Goal: Task Accomplishment & Management: Use online tool/utility

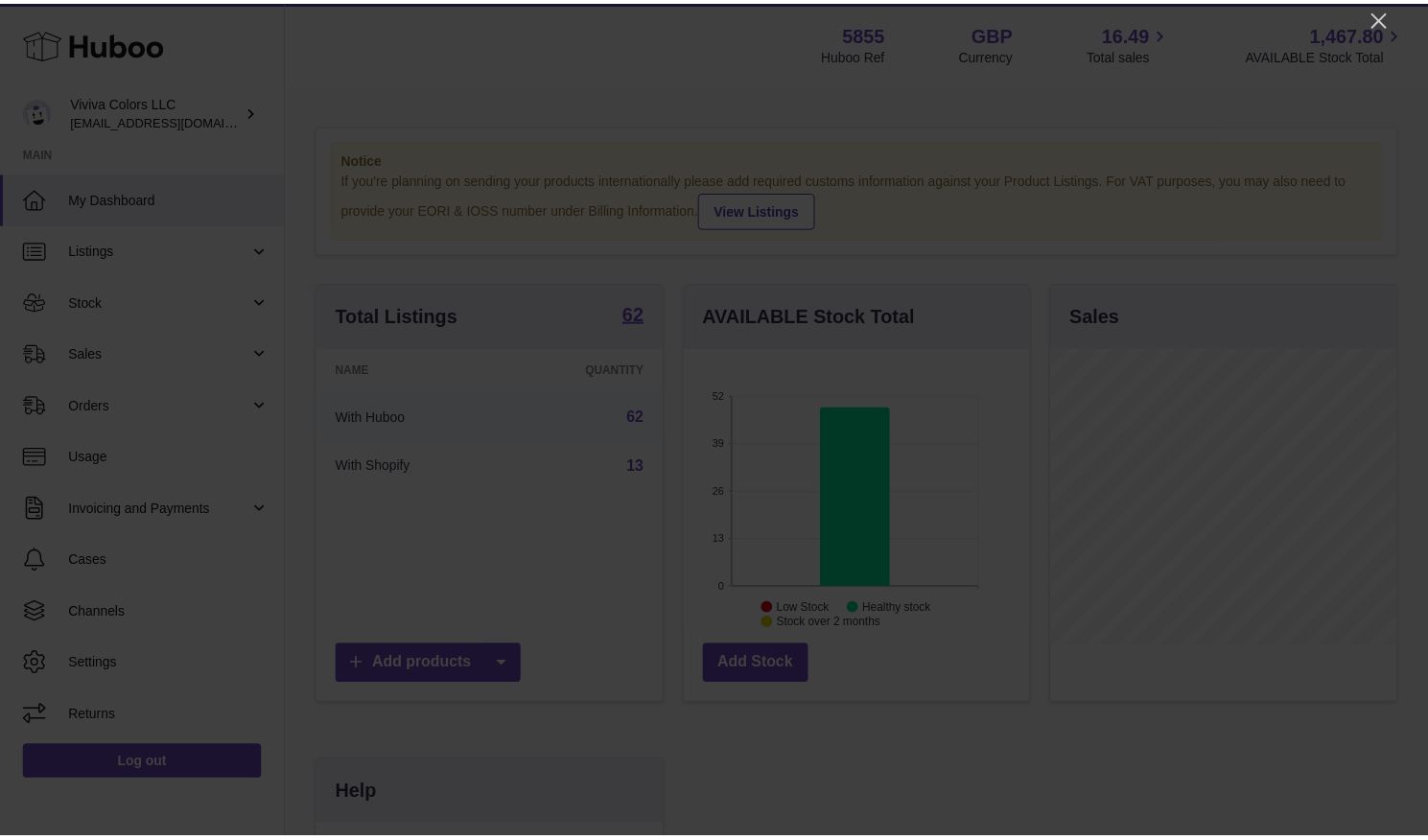
scroll to position [299, 350]
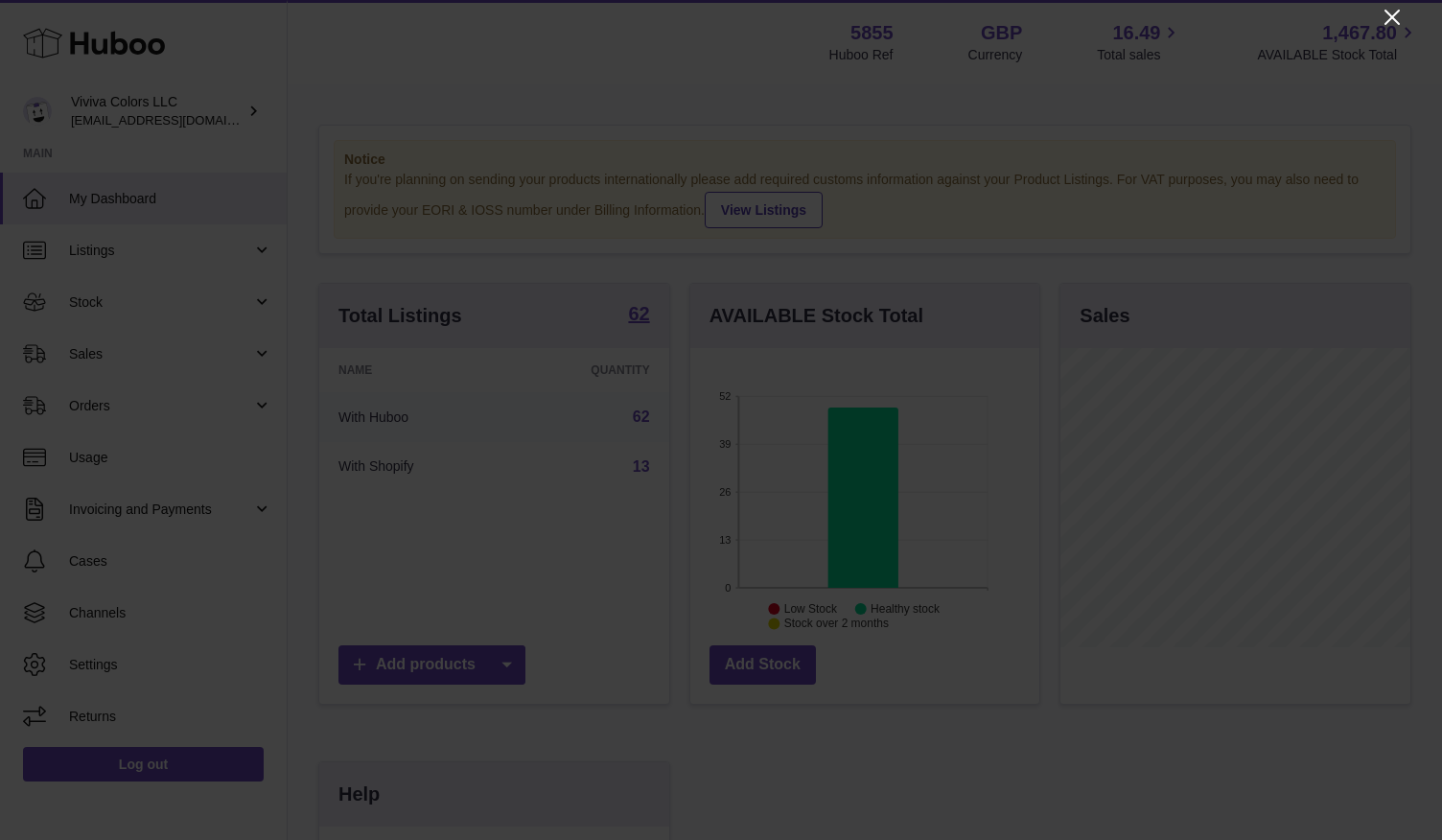
click at [1397, 19] on icon "Close" at bounding box center [1392, 17] width 23 height 23
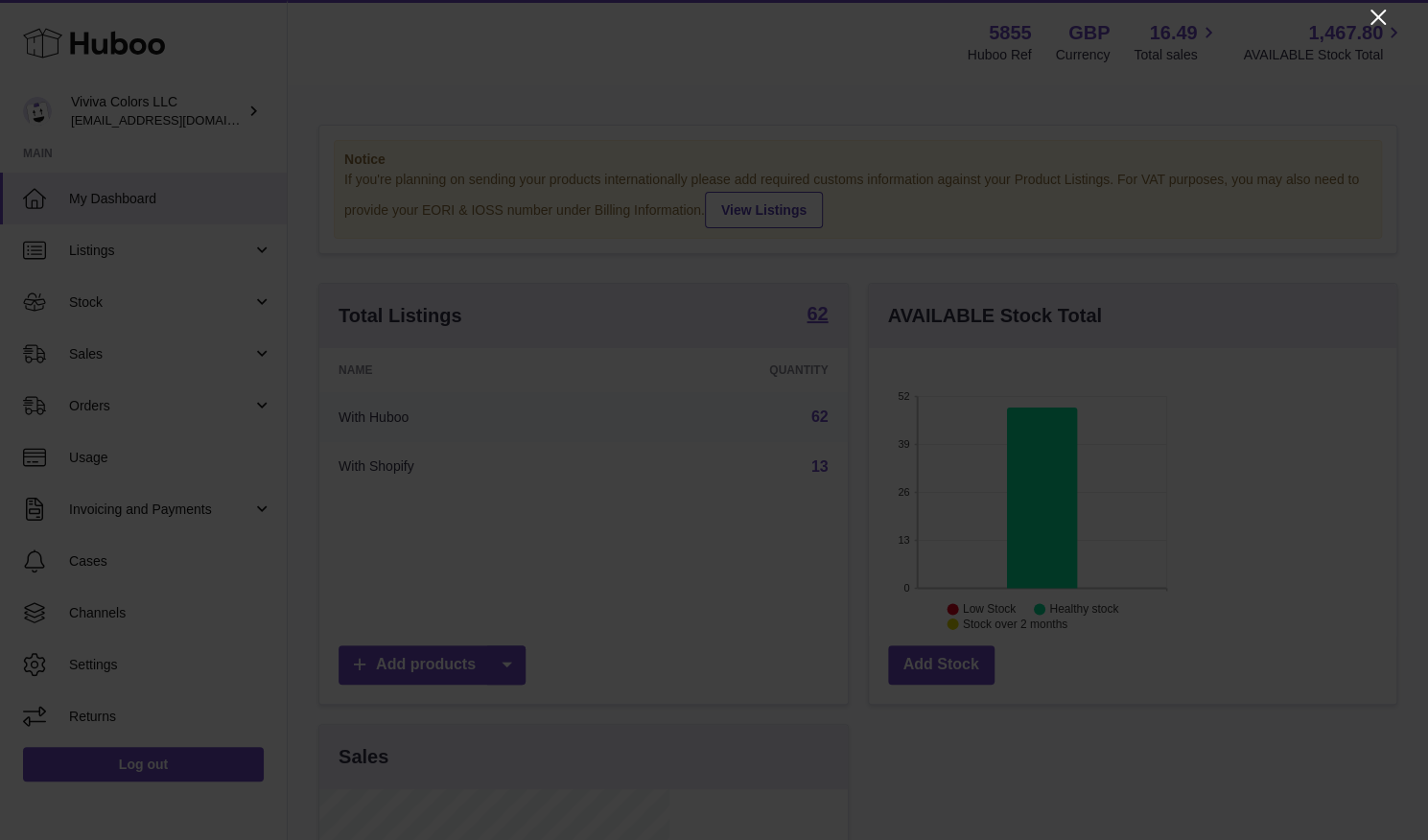
scroll to position [958341, 958811]
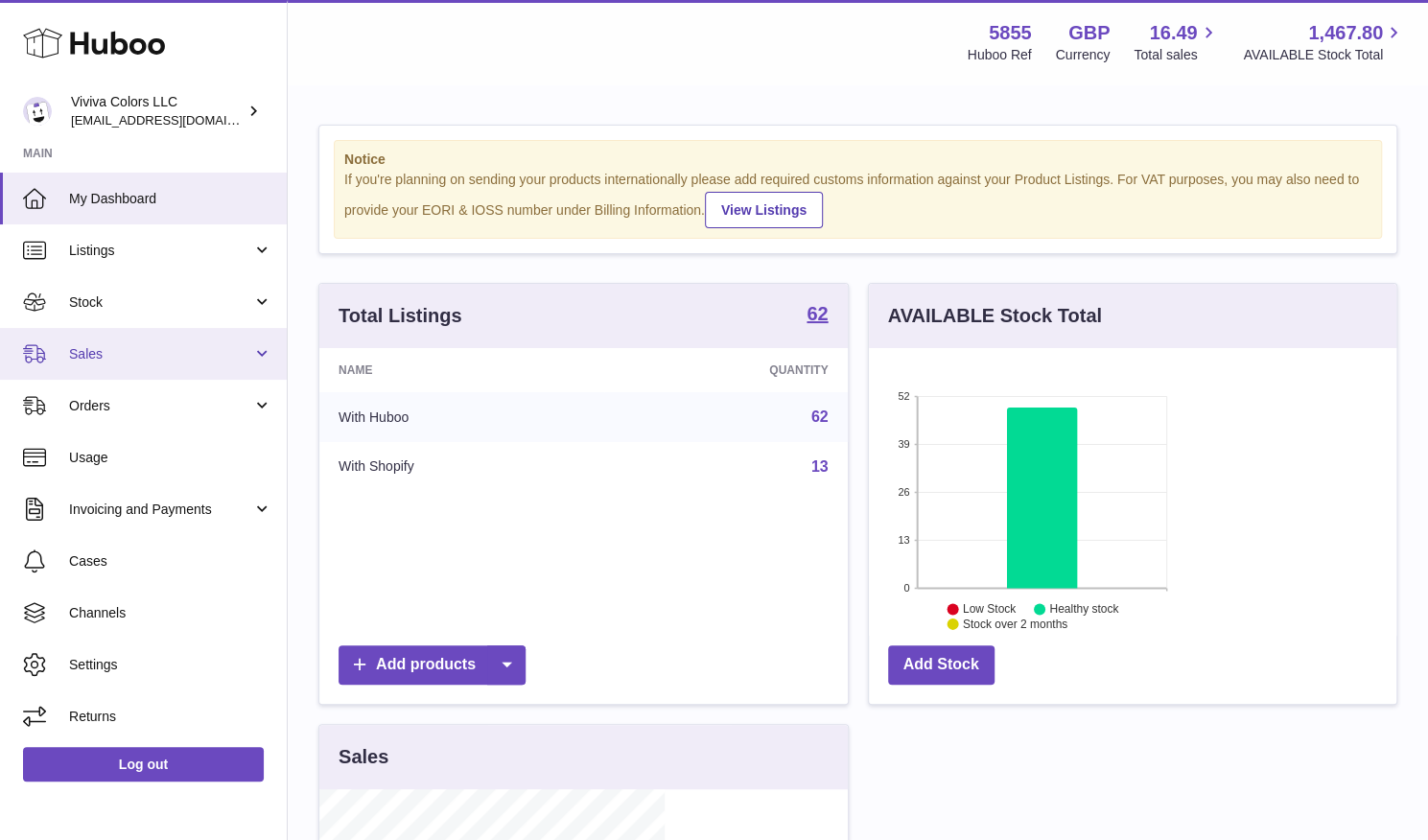
click at [150, 349] on span "Sales" at bounding box center [161, 354] width 184 height 18
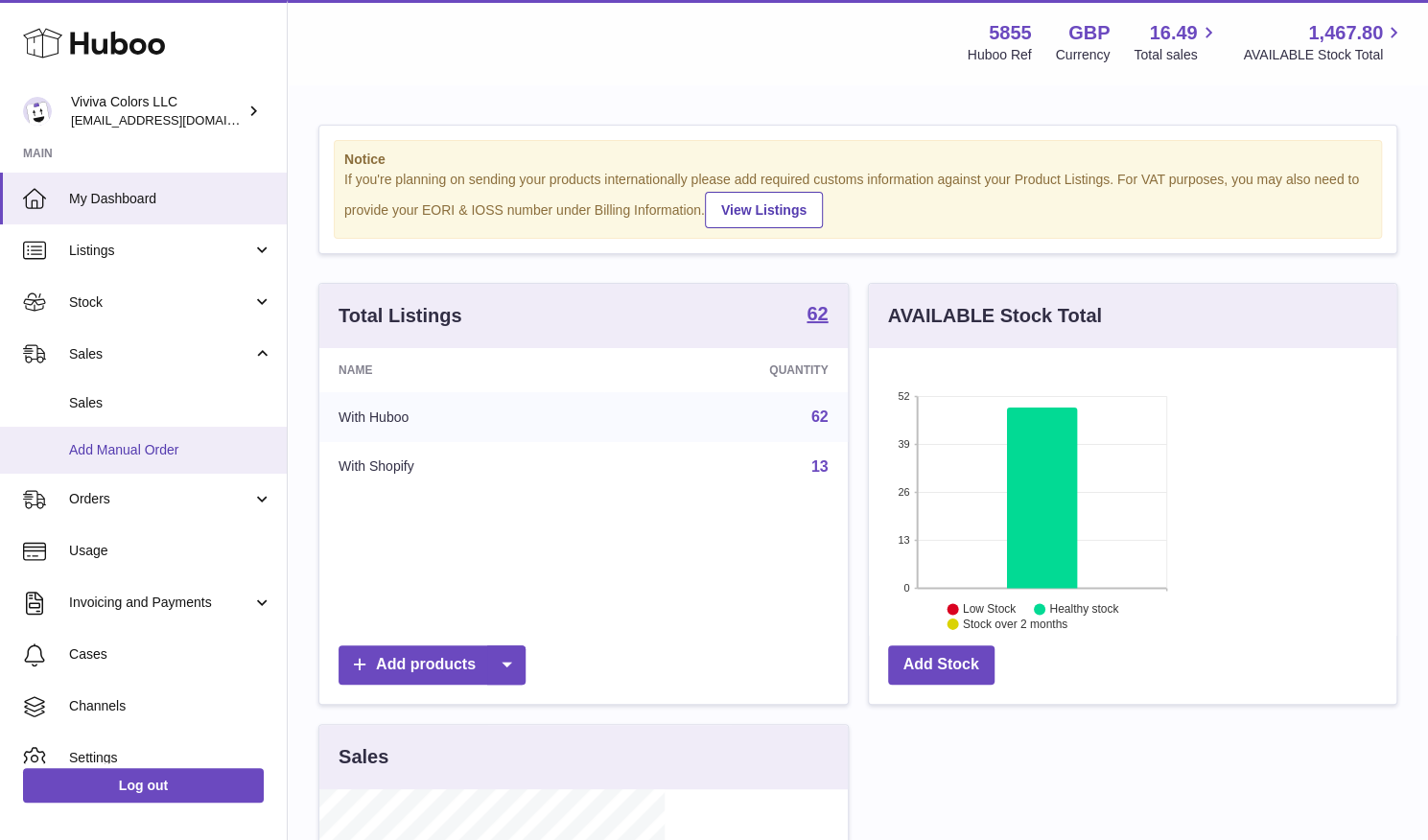
click at [142, 438] on link "Add Manual Order" at bounding box center [143, 450] width 287 height 47
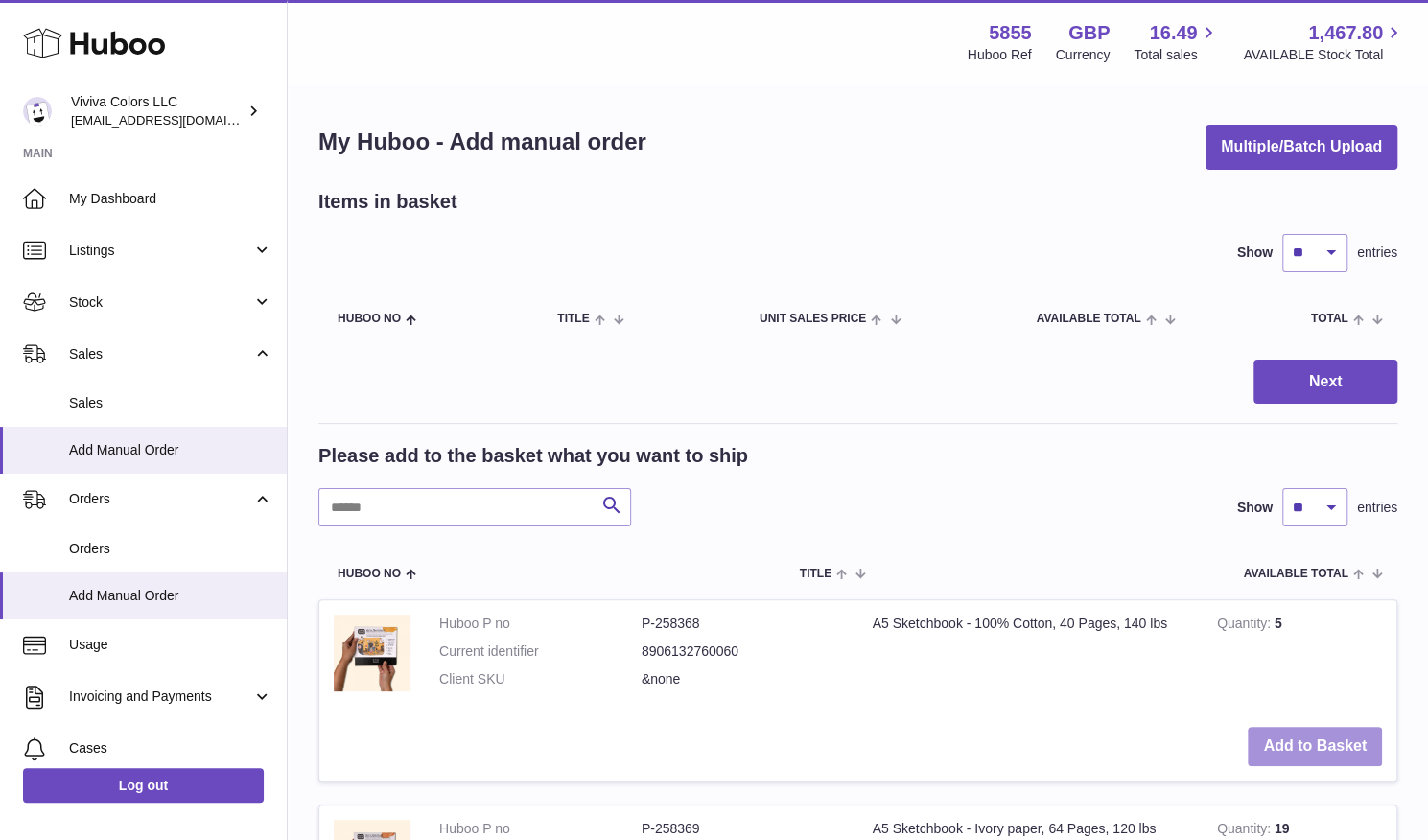
click at [1340, 727] on button "Add to Basket" at bounding box center [1315, 746] width 135 height 39
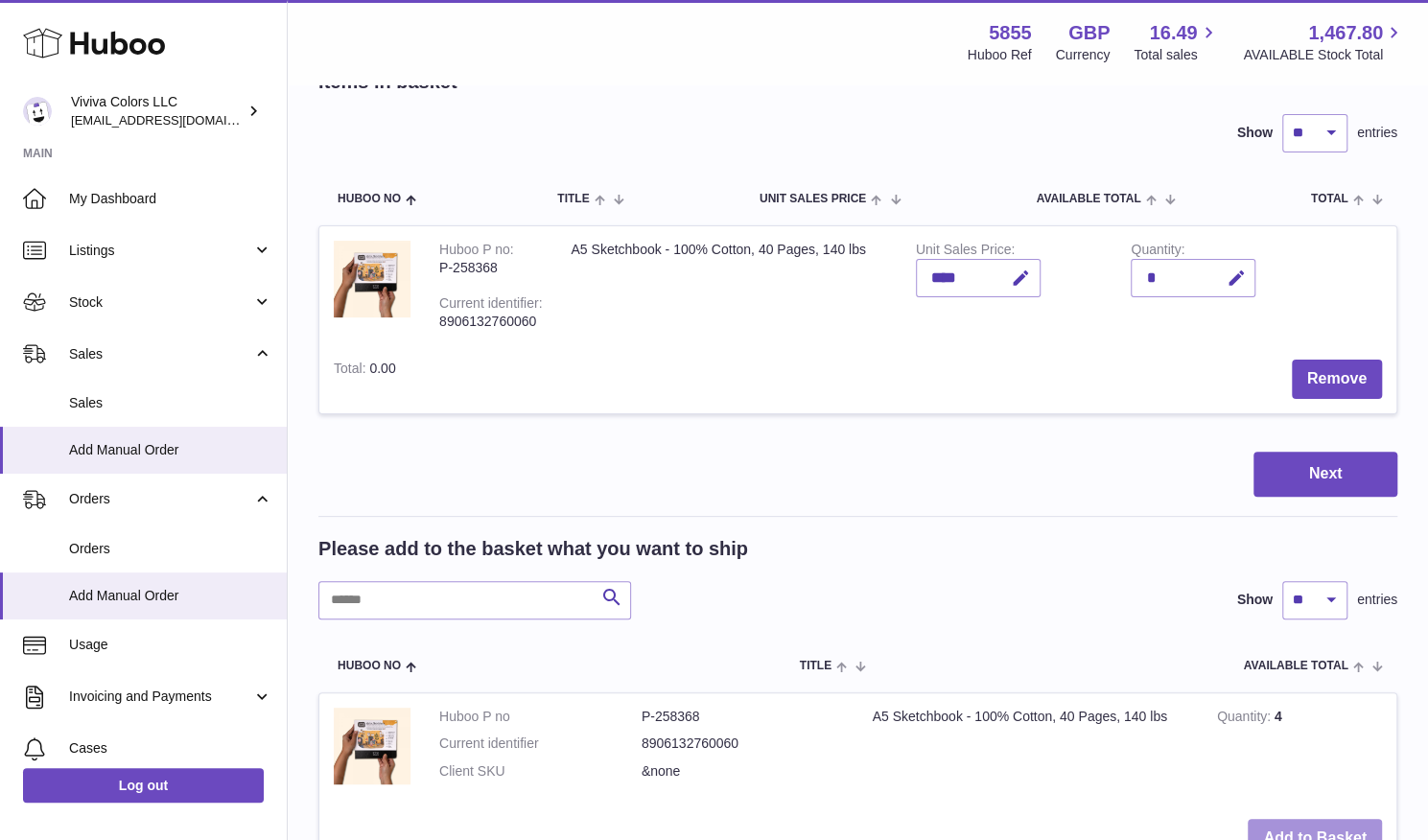
scroll to position [117, 0]
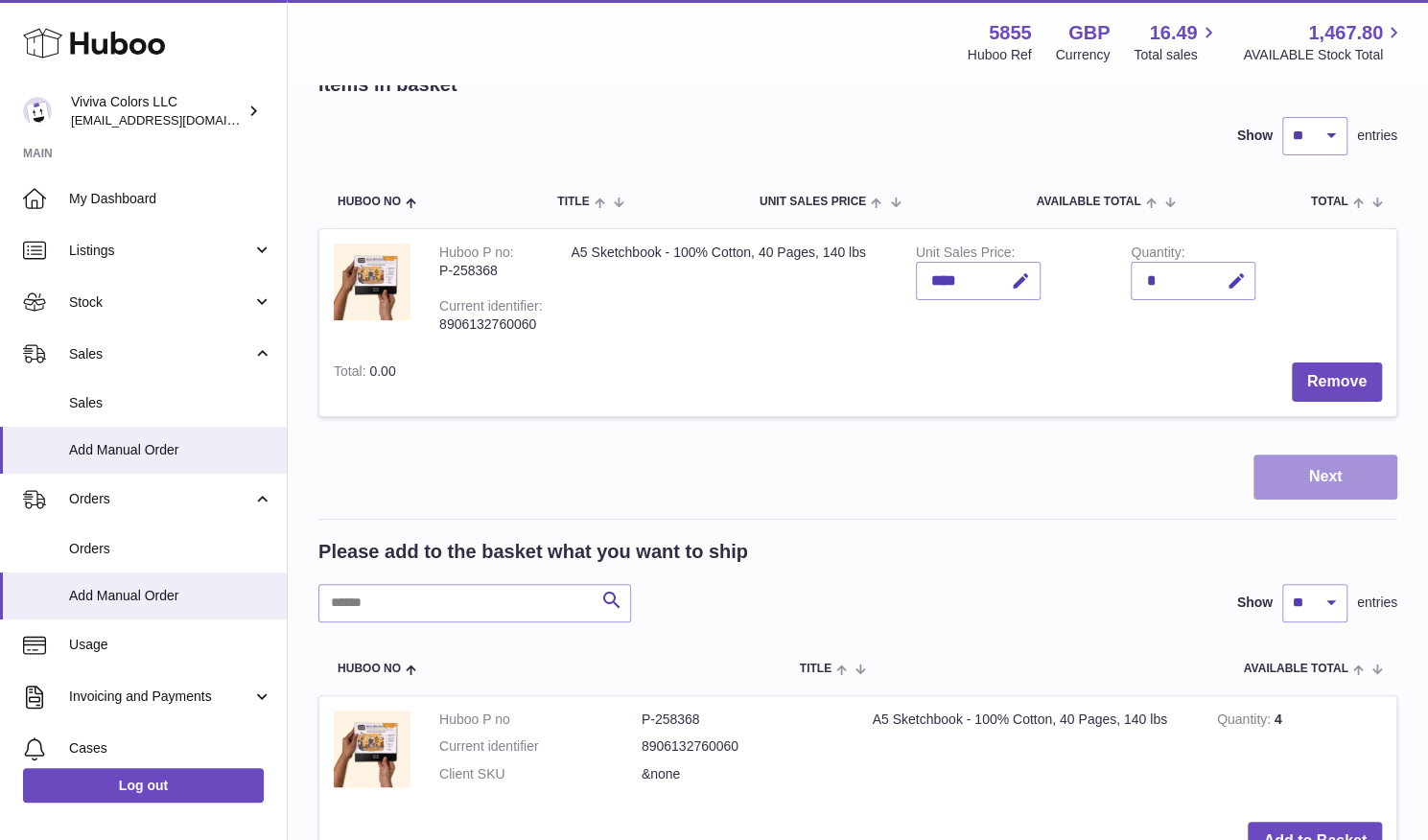
click at [1295, 456] on button "Next" at bounding box center [1326, 477] width 144 height 45
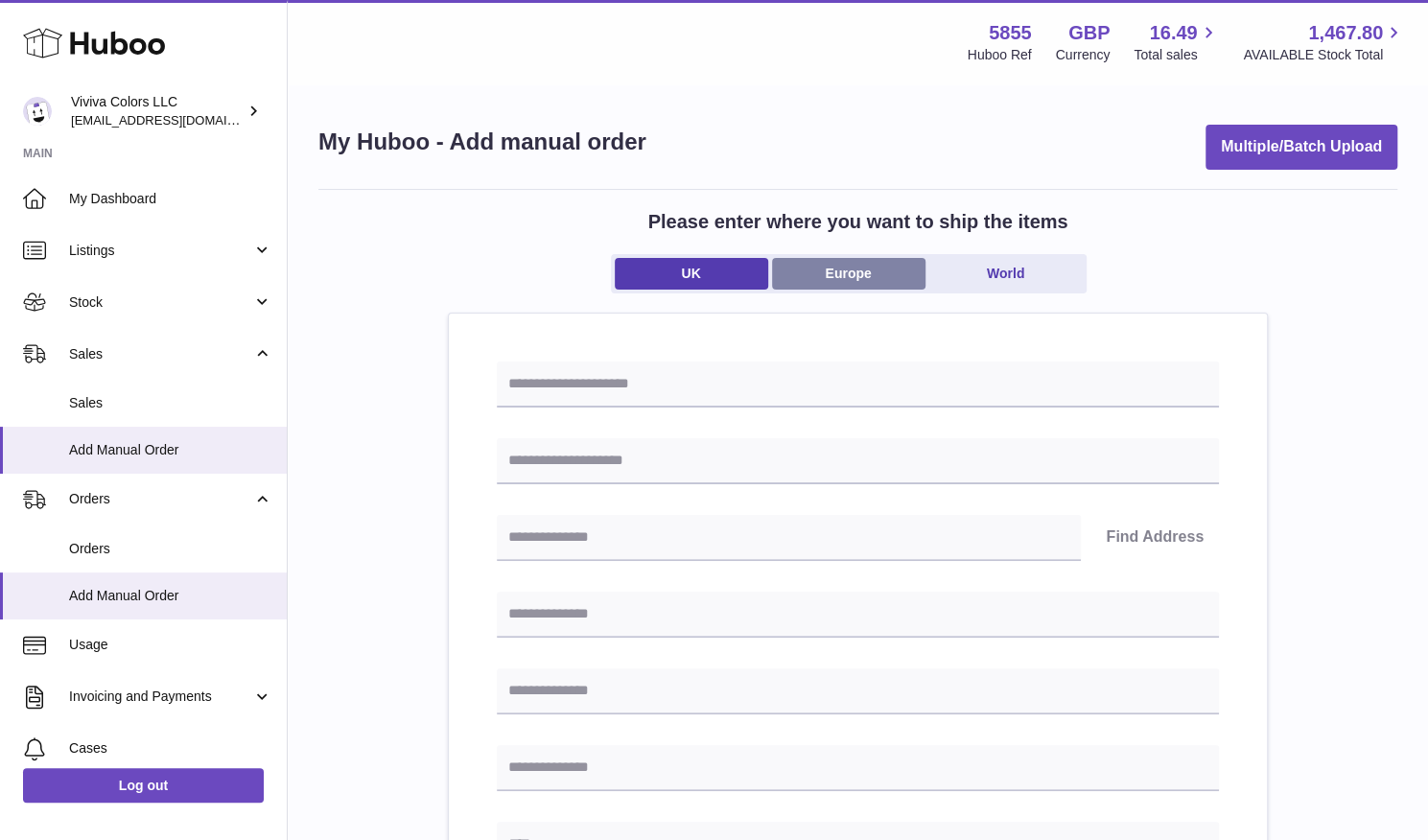
click at [822, 284] on link "Europe" at bounding box center [849, 273] width 154 height 32
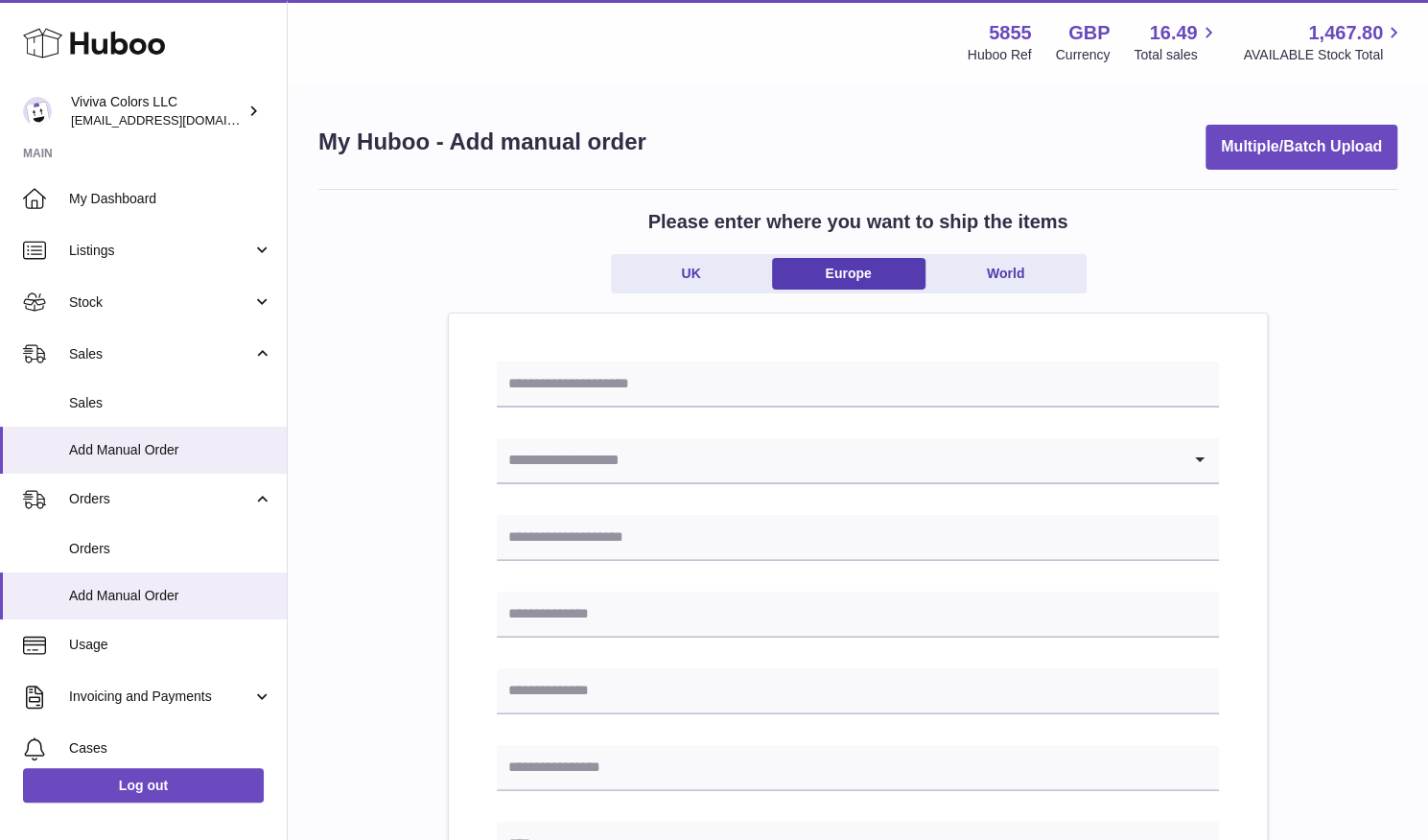
scroll to position [44, 0]
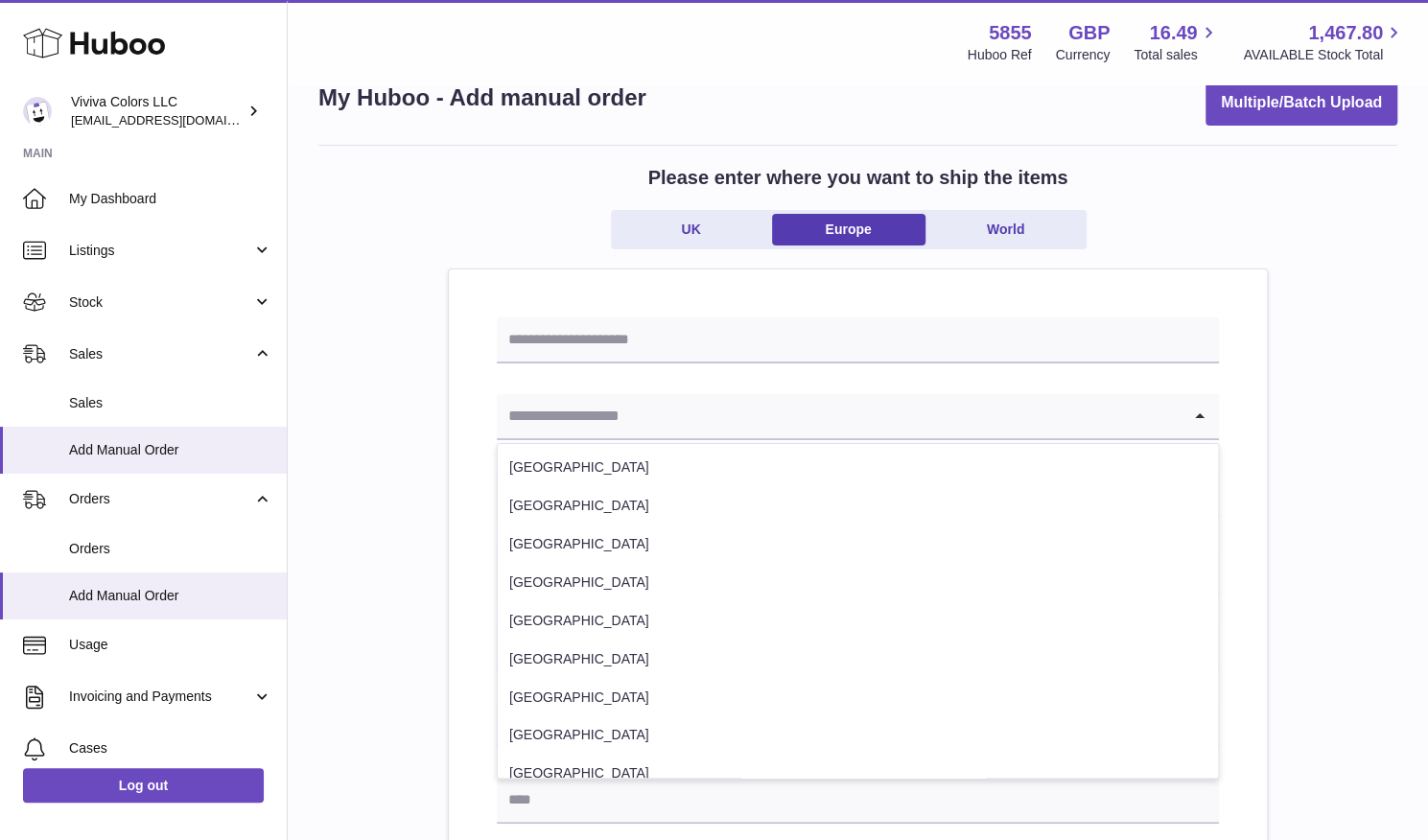
click at [670, 415] on input "Search for option" at bounding box center [839, 416] width 684 height 44
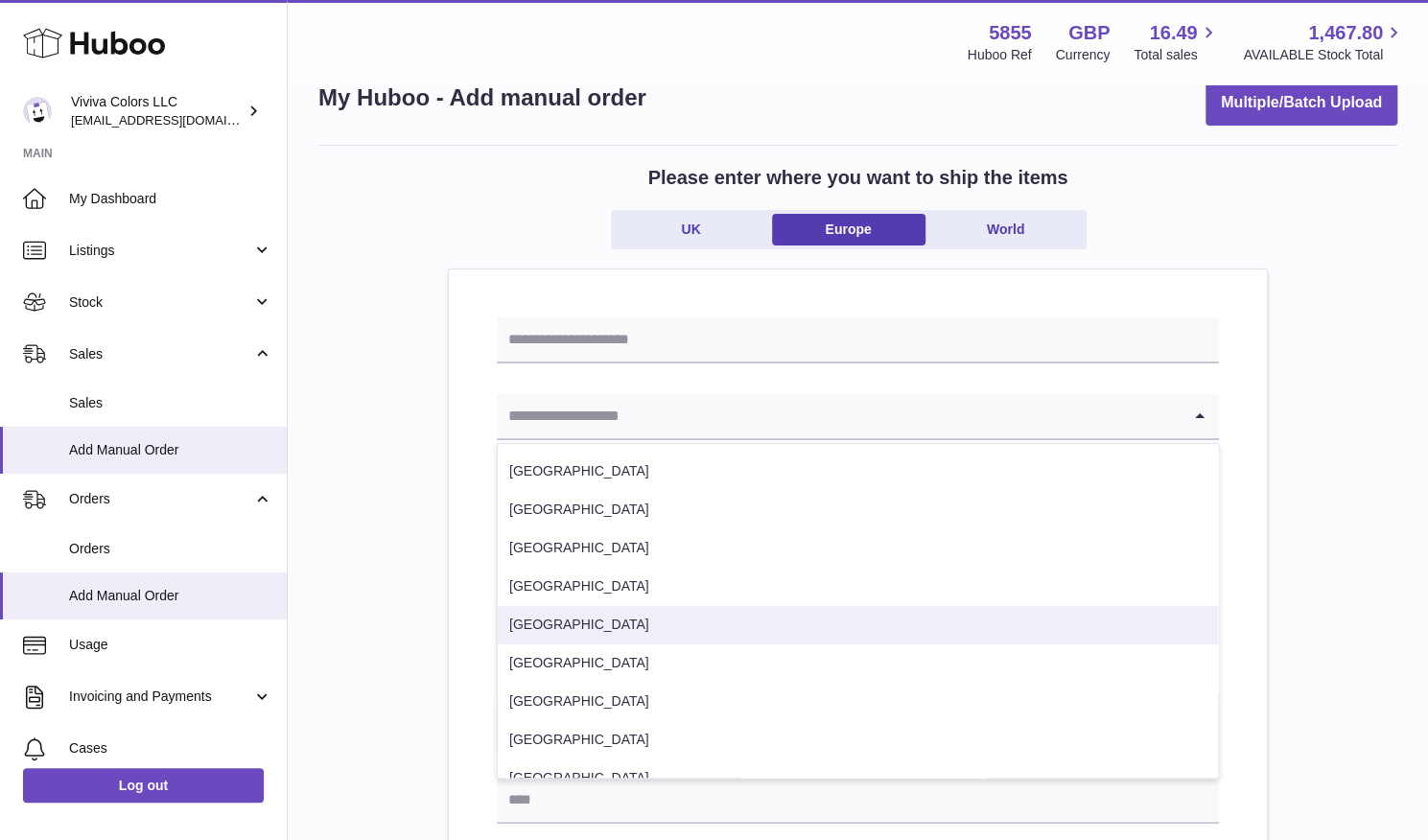
scroll to position [826, 0]
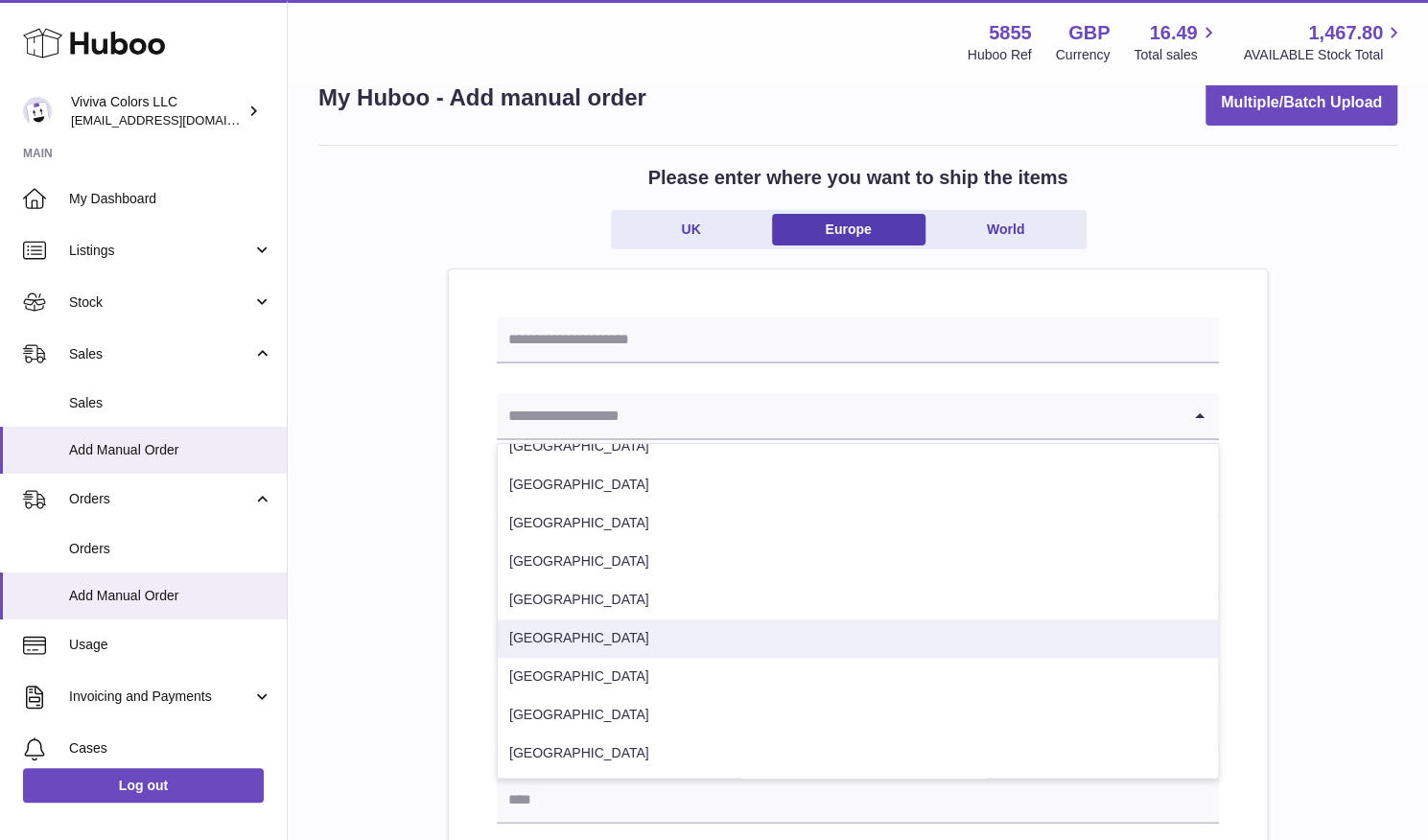
click at [575, 630] on li "Sweden" at bounding box center [858, 638] width 720 height 38
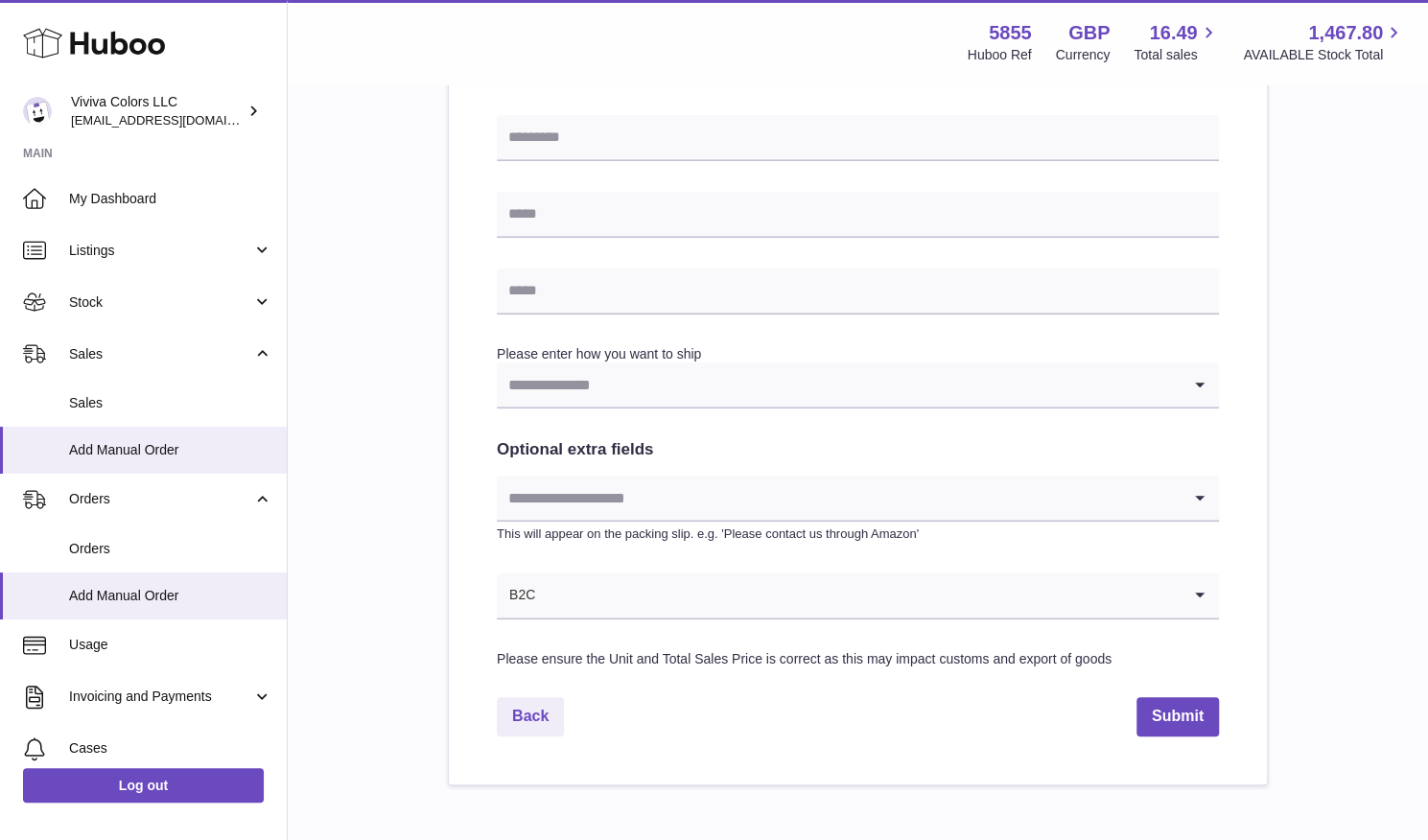
scroll to position [878, 0]
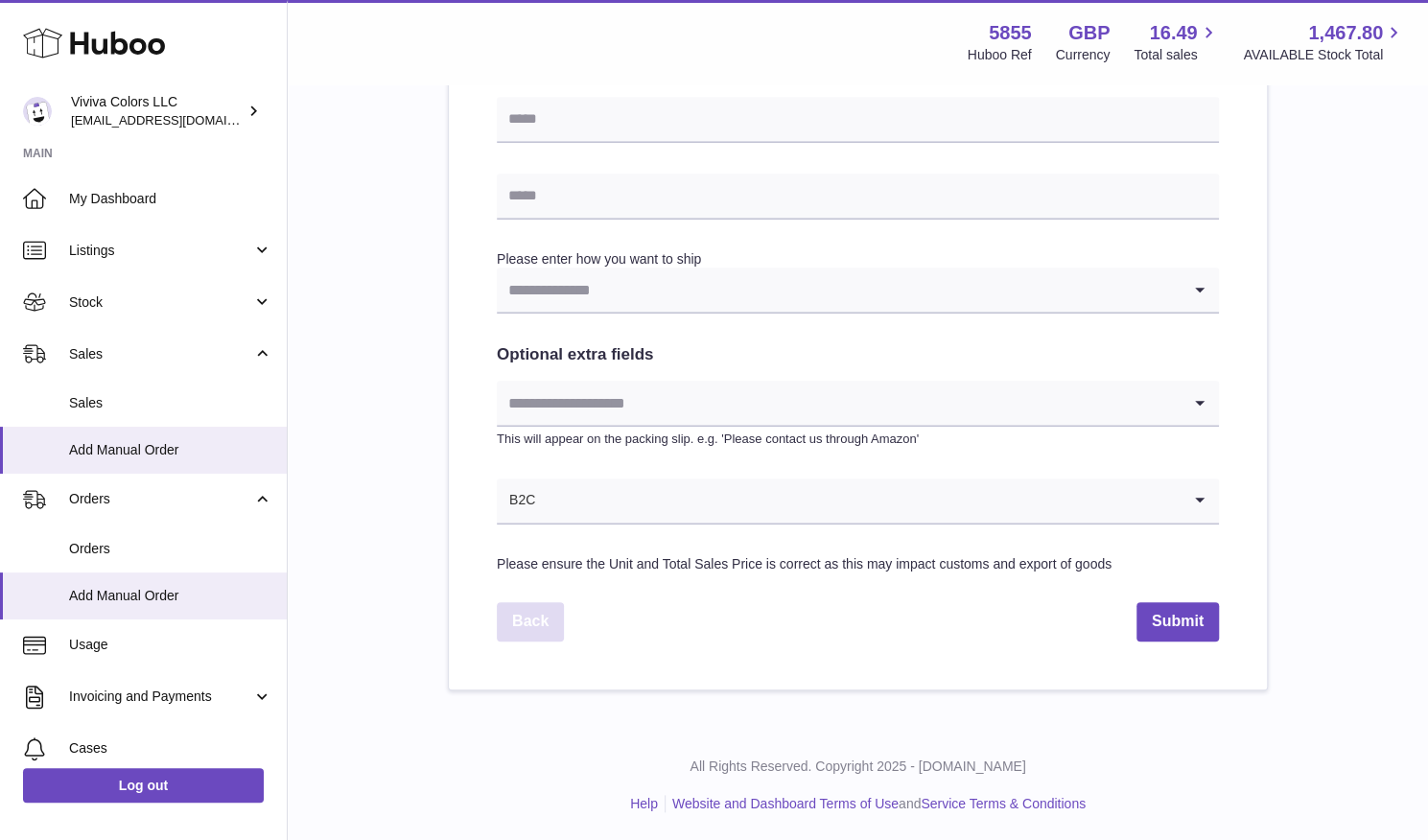
click at [534, 613] on link "Back" at bounding box center [531, 621] width 67 height 39
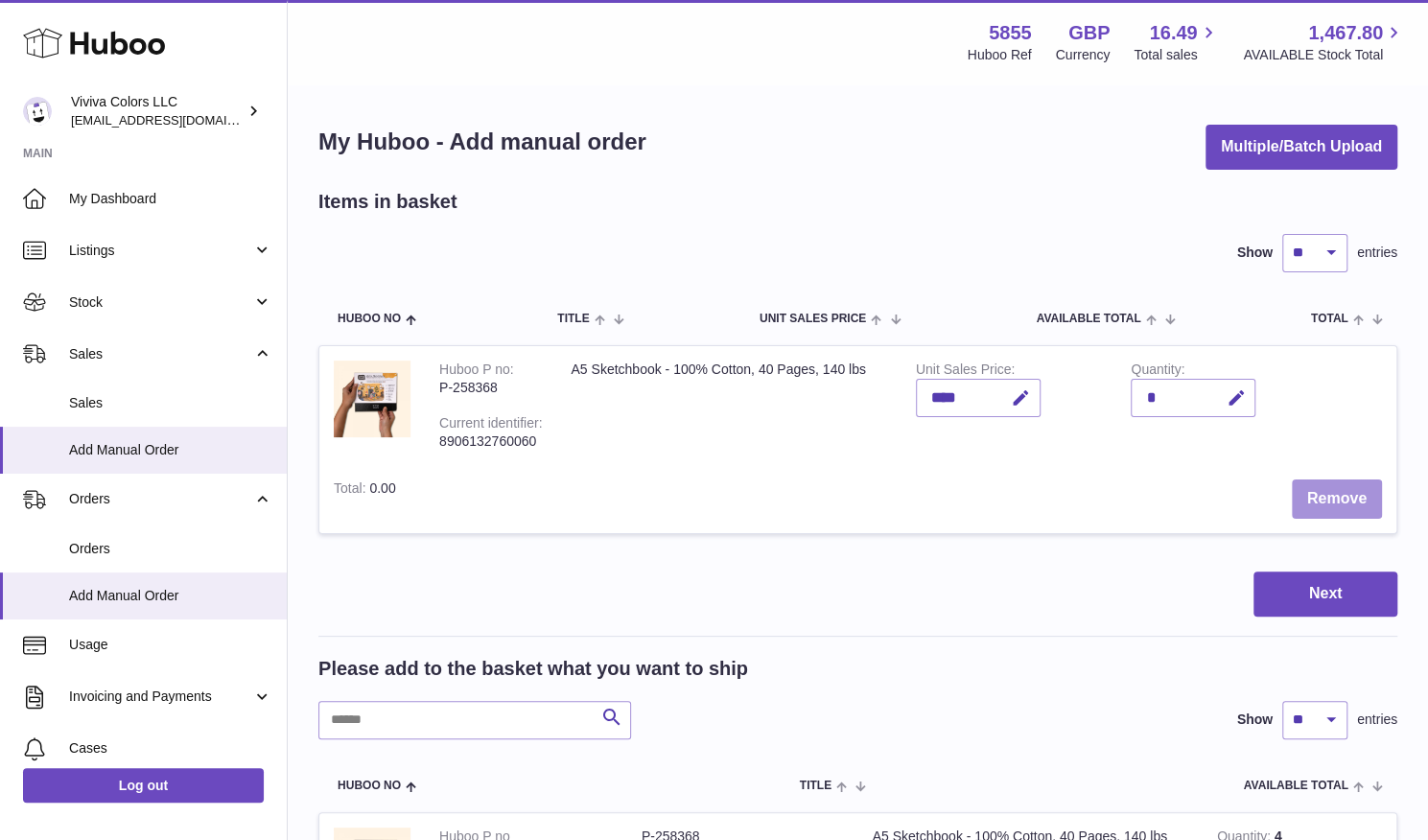
click at [1343, 480] on button "Remove" at bounding box center [1338, 499] width 90 height 39
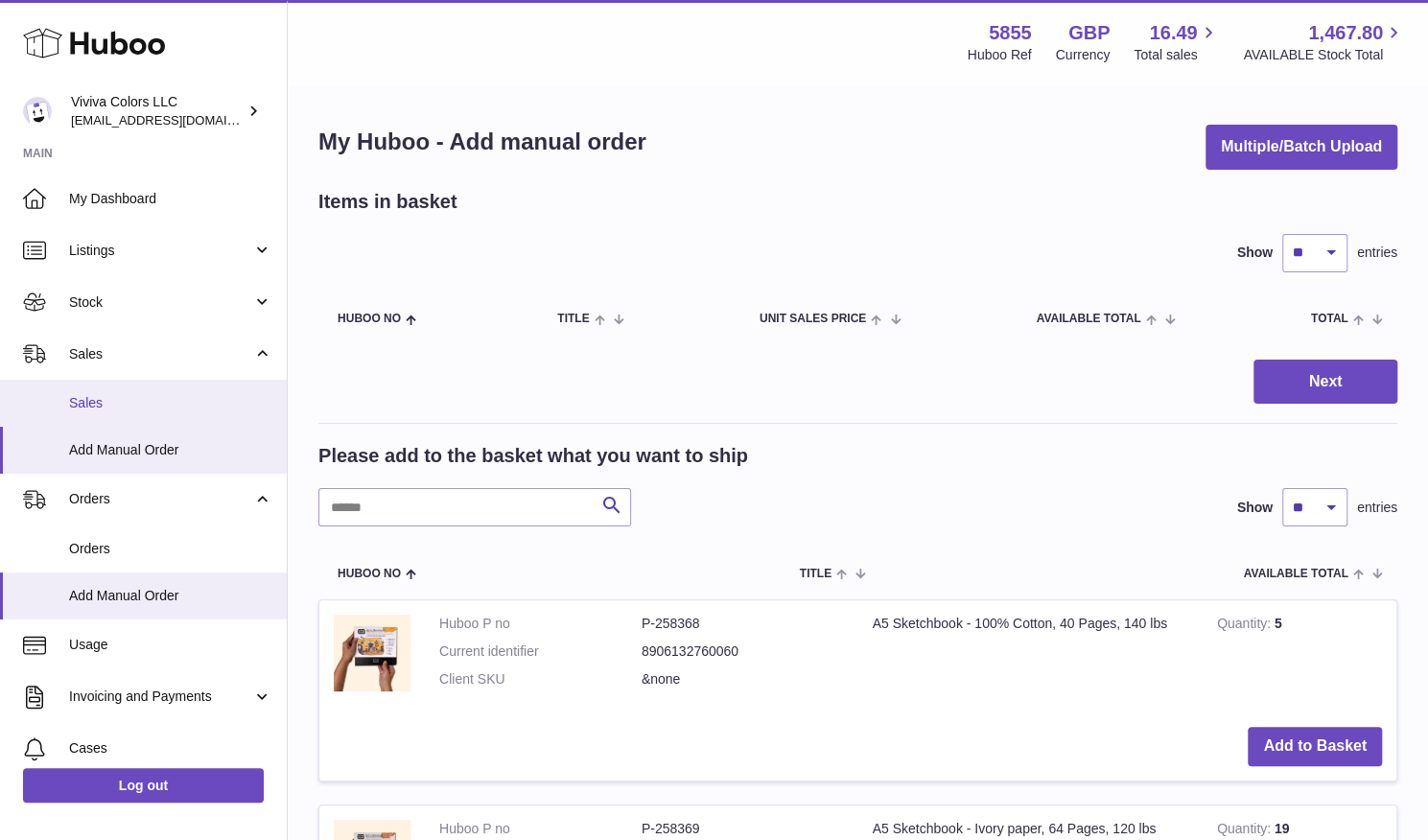
click at [148, 402] on span "Sales" at bounding box center [170, 403] width 203 height 18
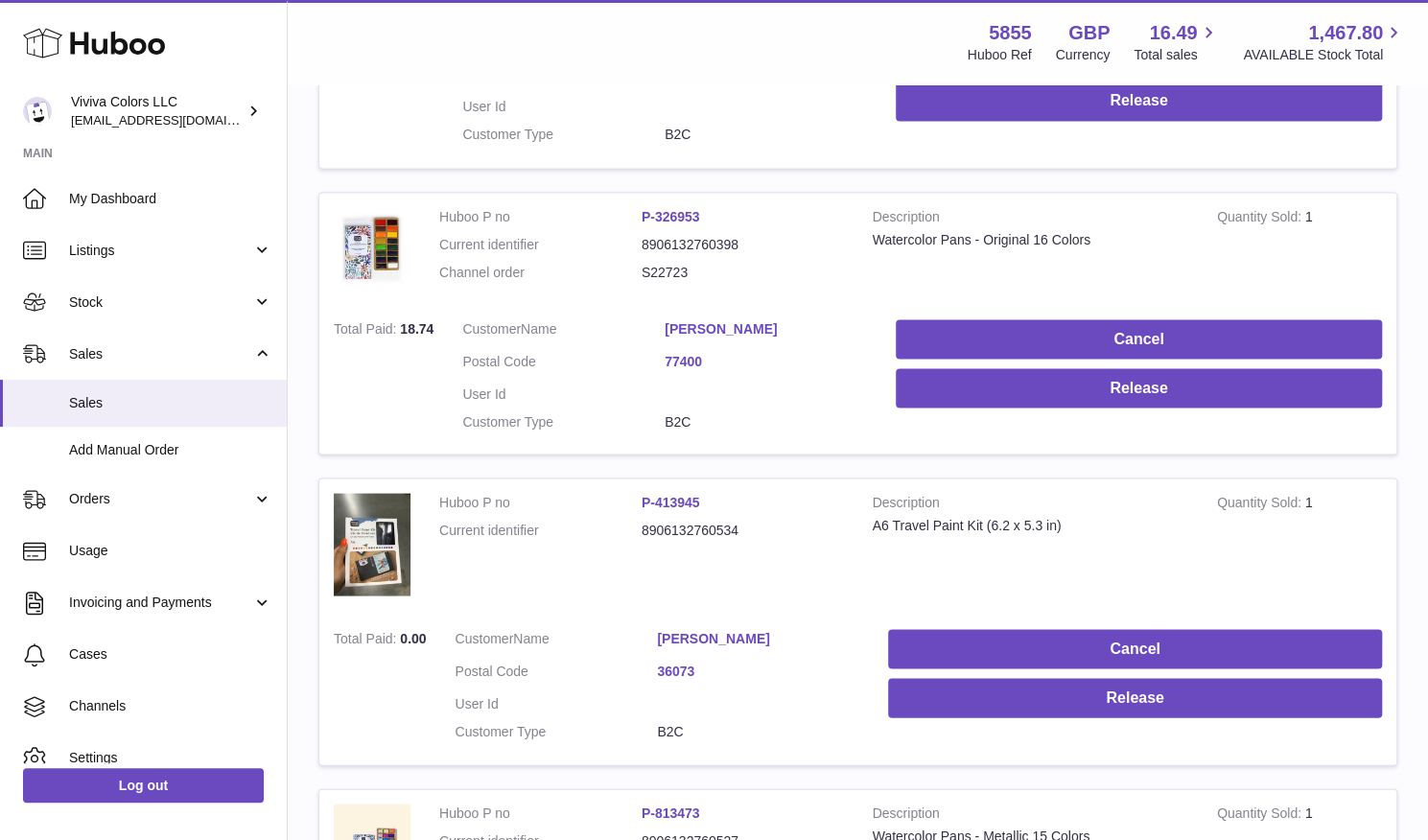
scroll to position [2112, 0]
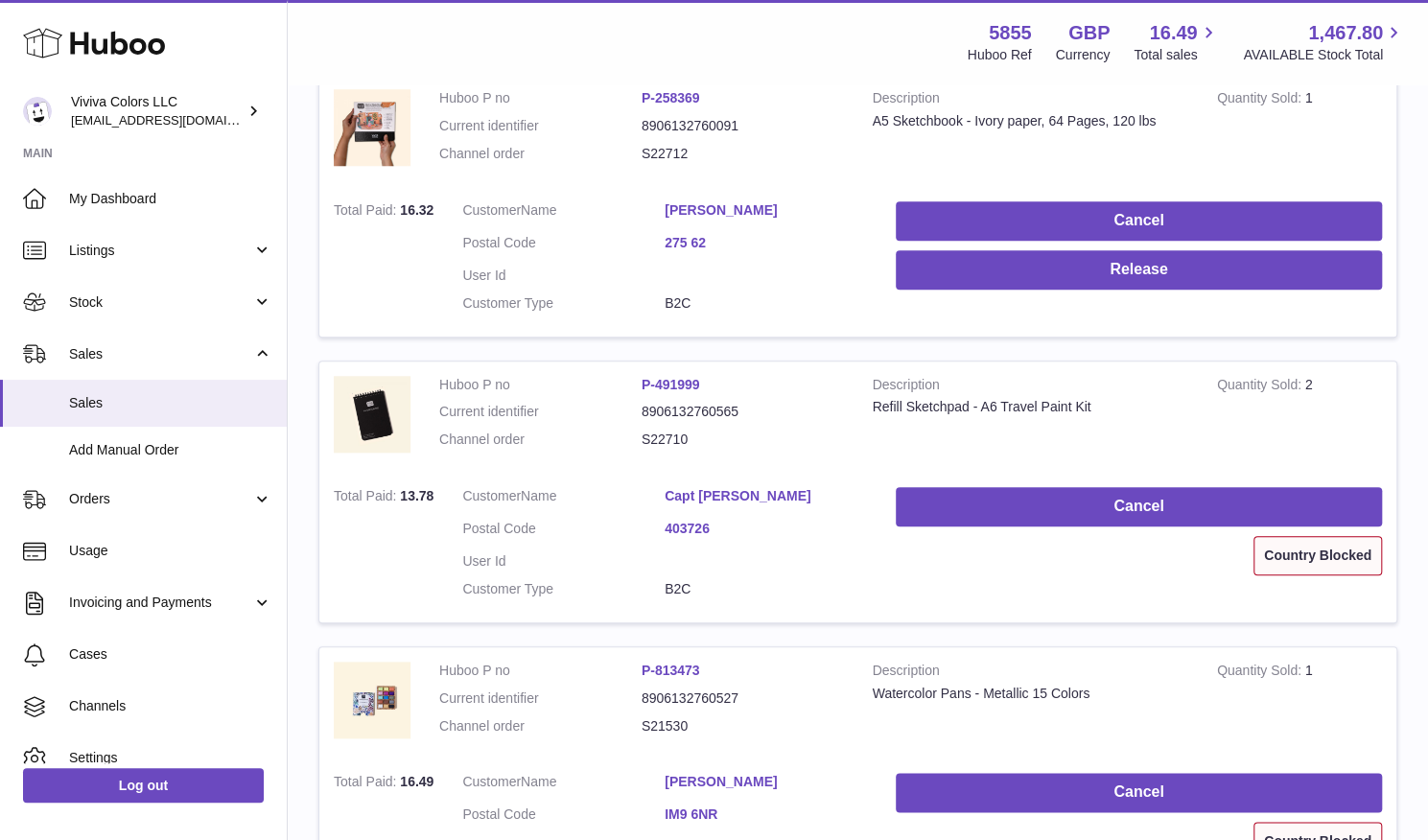
scroll to position [967, 0]
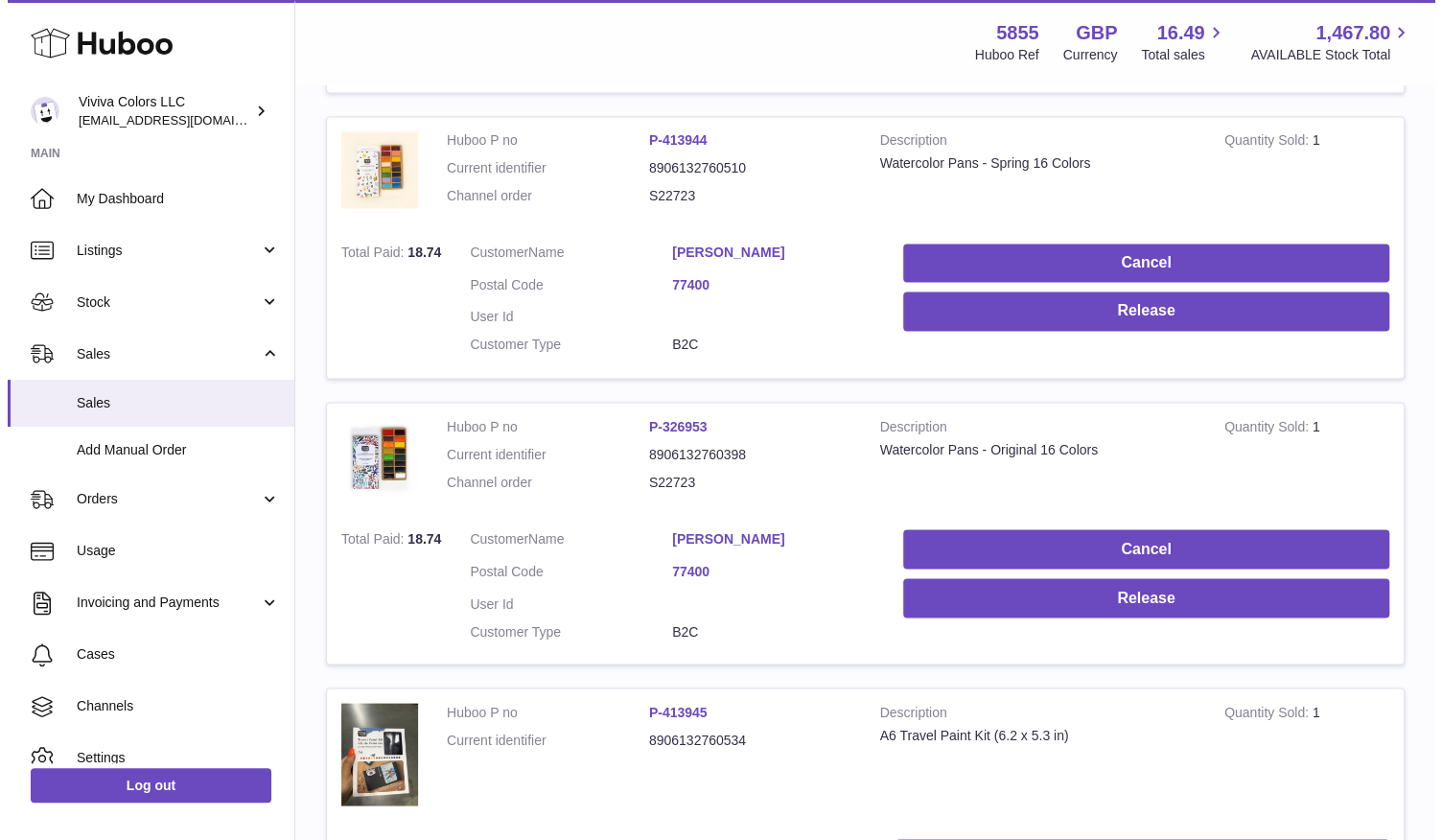
scroll to position [1766, 0]
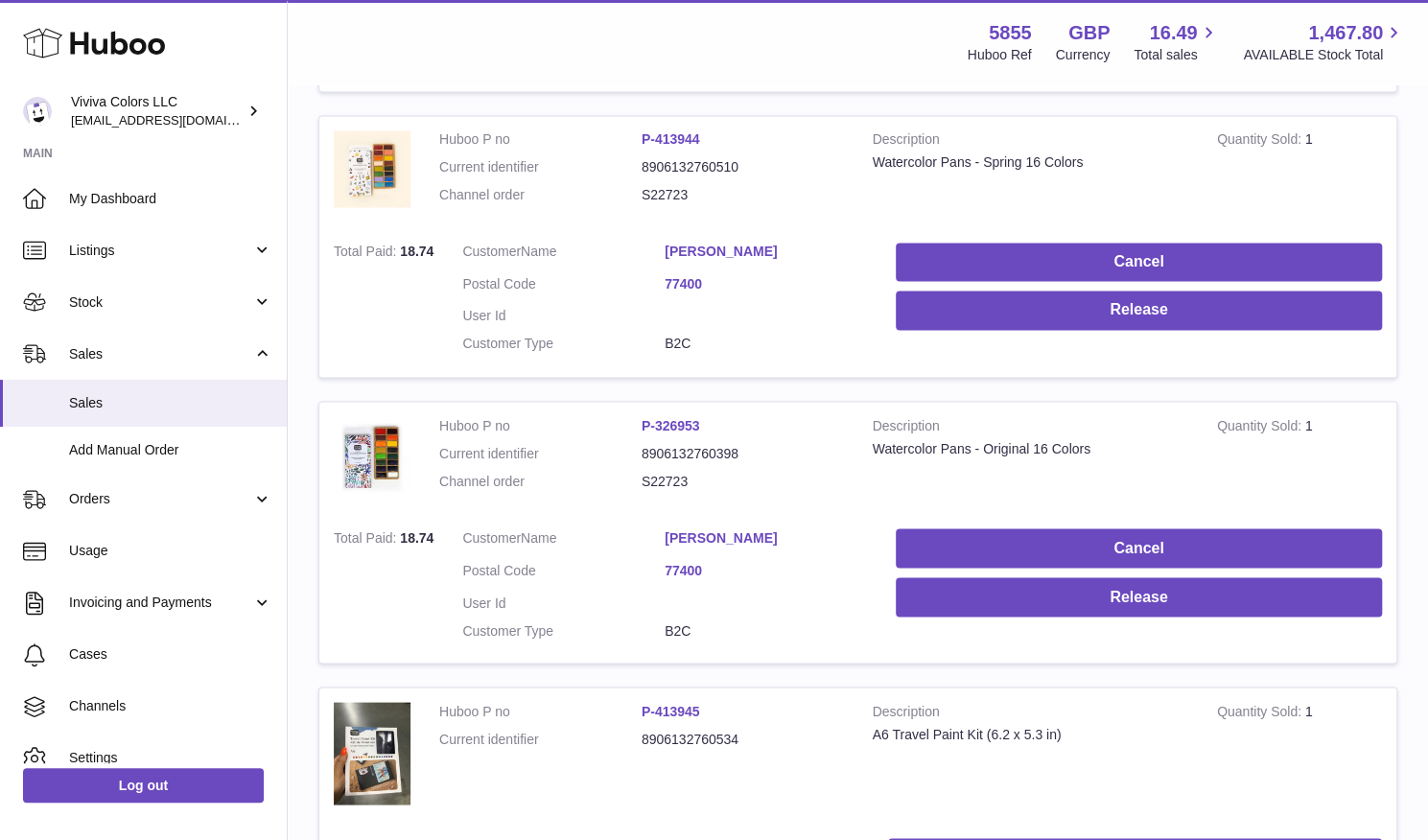
click at [860, 838] on link "[PERSON_NAME]" at bounding box center [758, 847] width 202 height 18
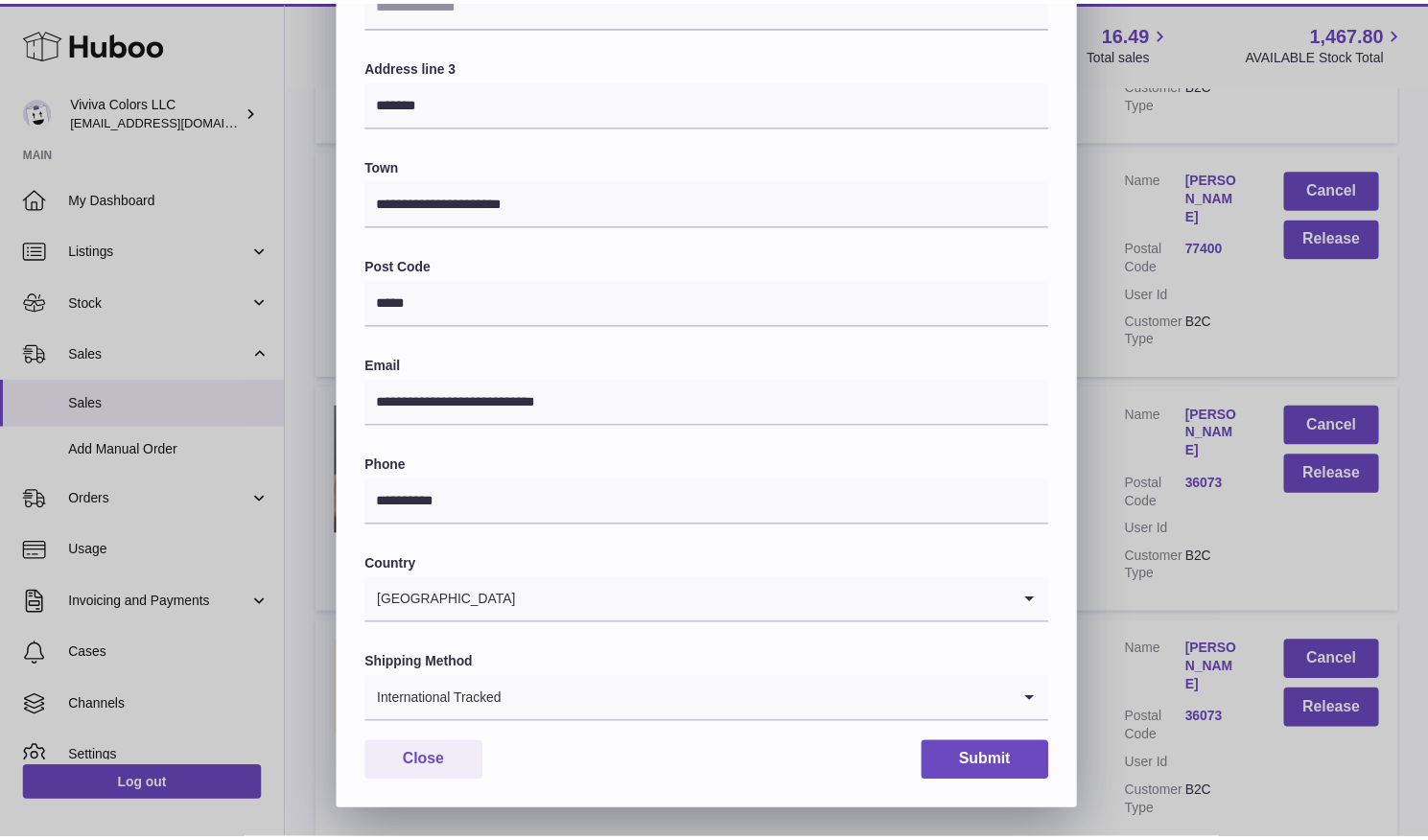
scroll to position [0, 0]
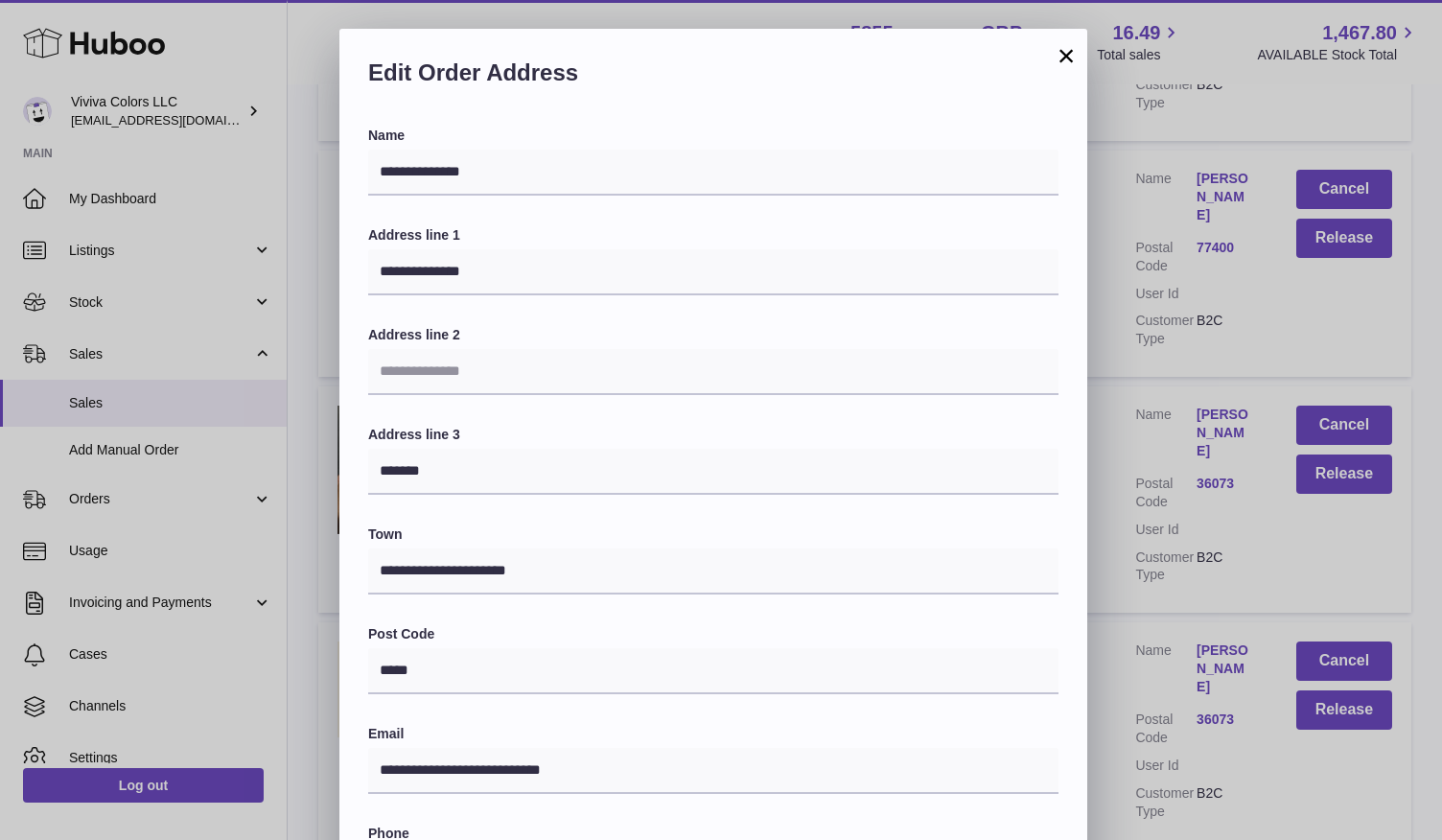
click at [1066, 55] on button "×" at bounding box center [1066, 56] width 23 height 23
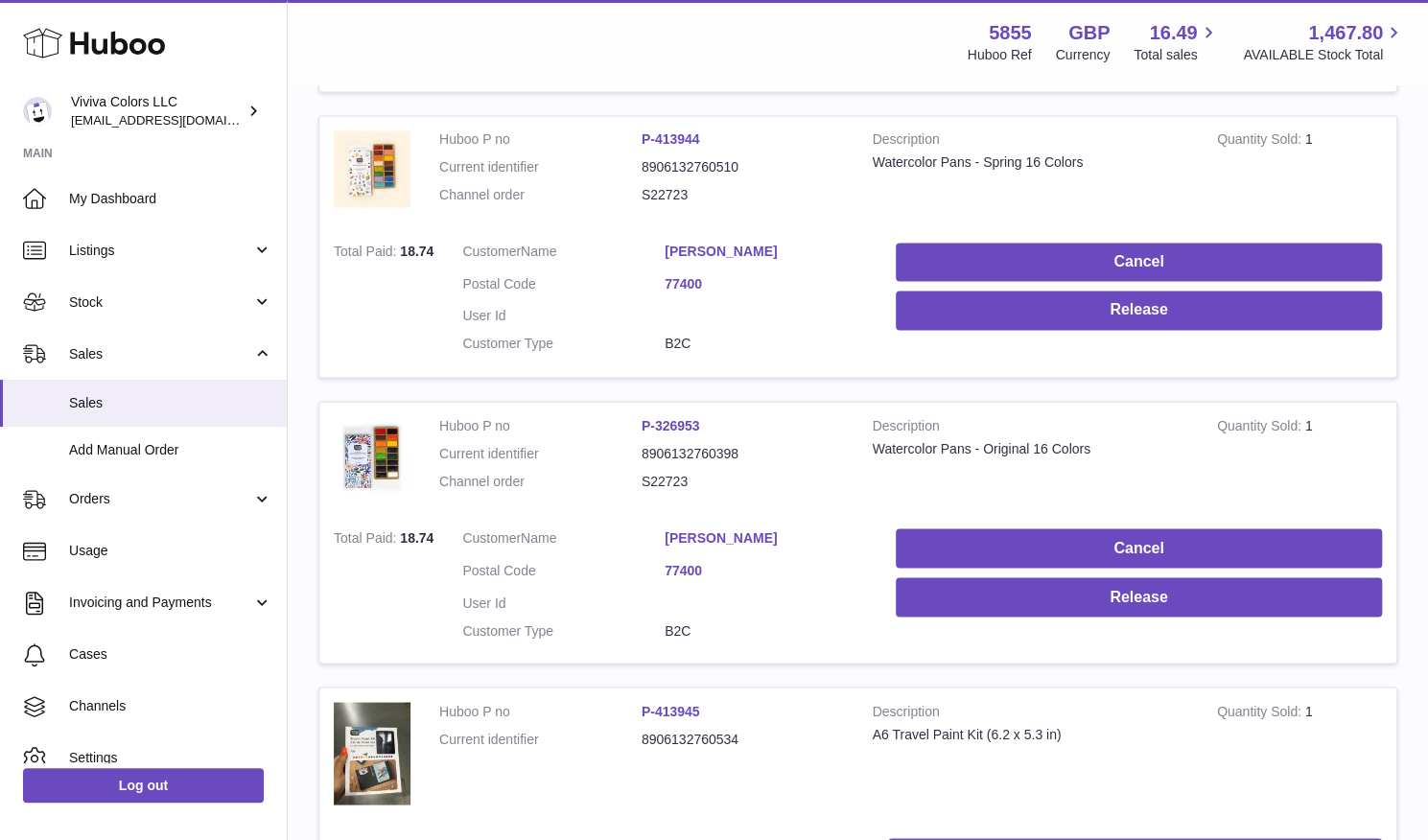
scroll to position [2112, 0]
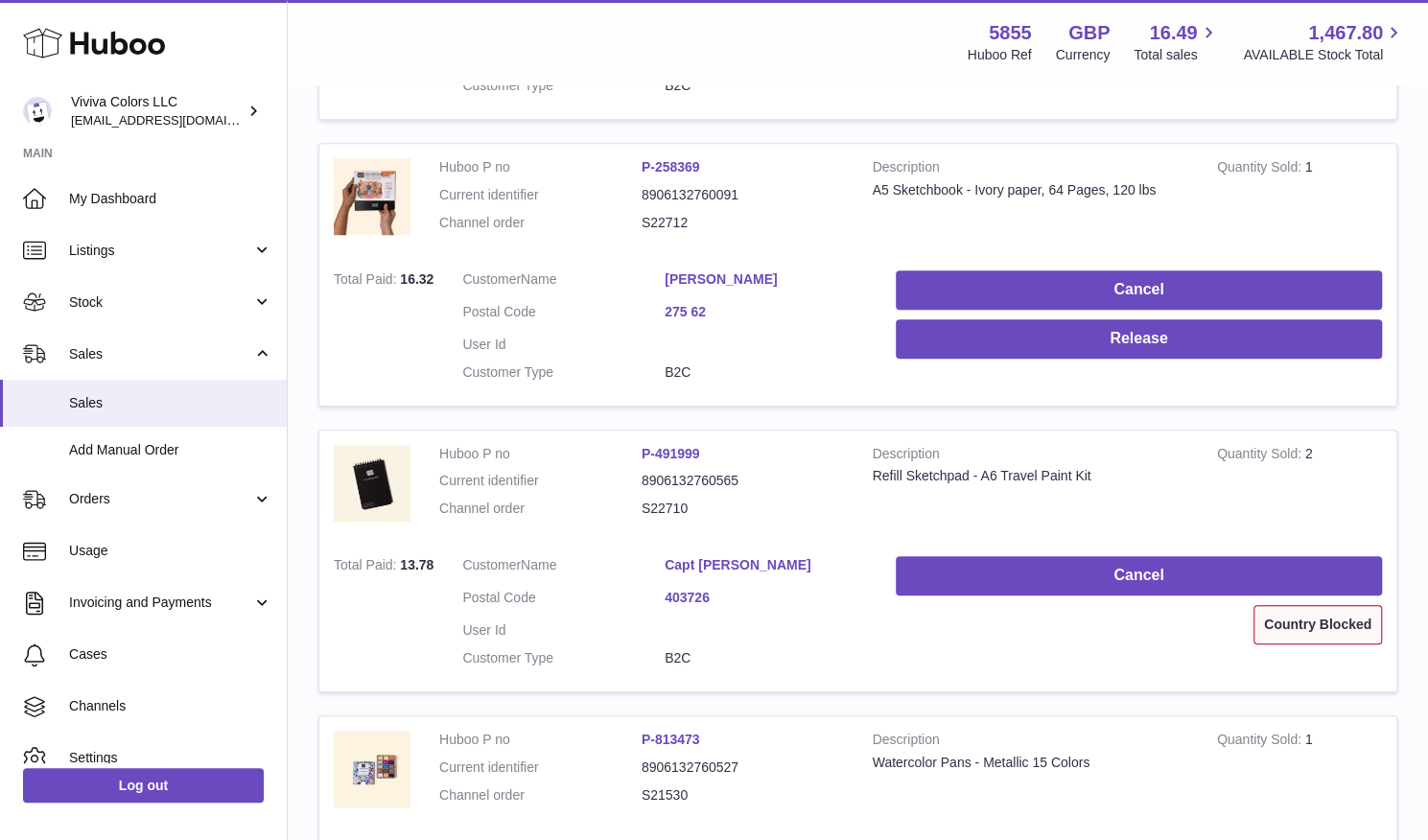
scroll to position [967, 0]
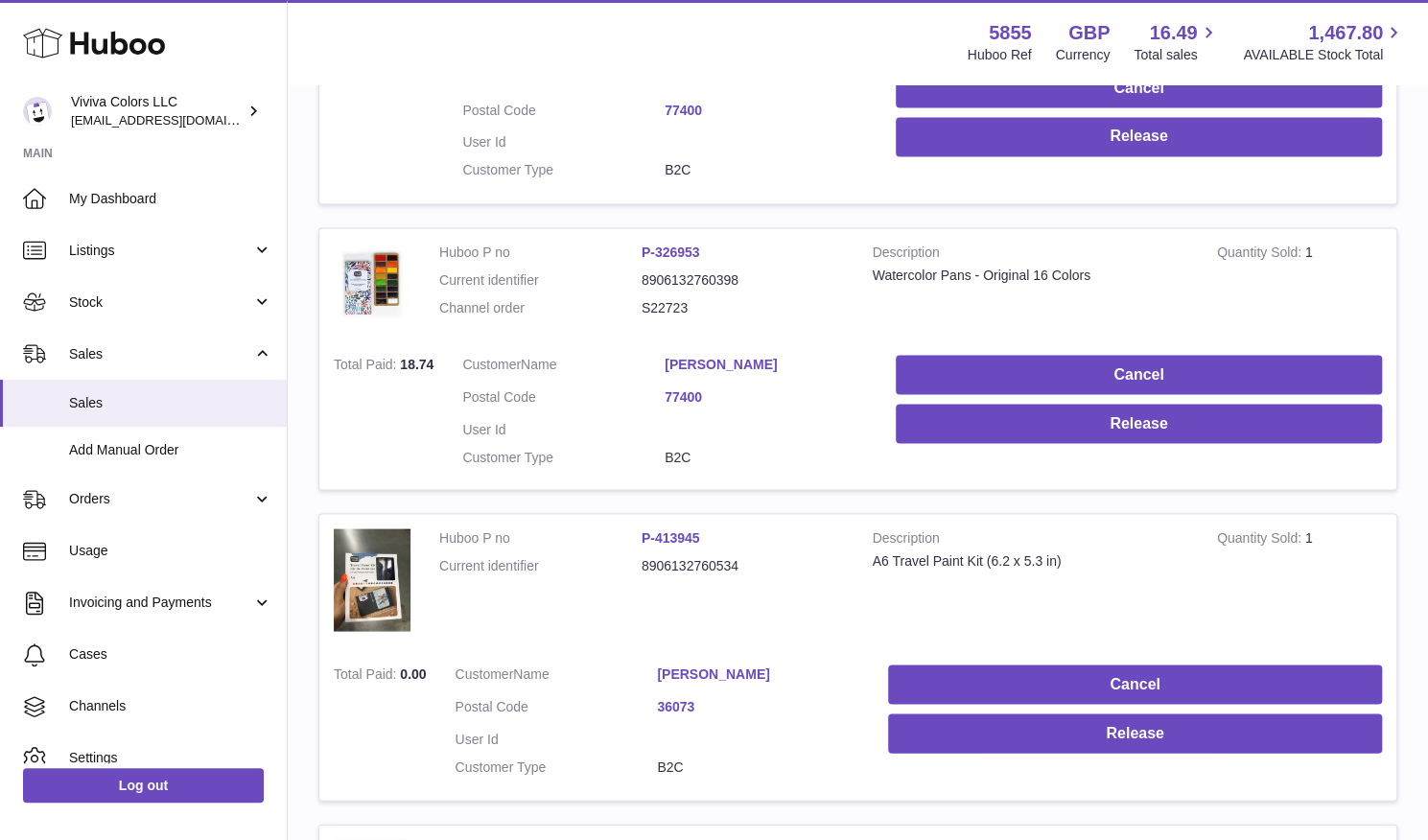
scroll to position [2112, 0]
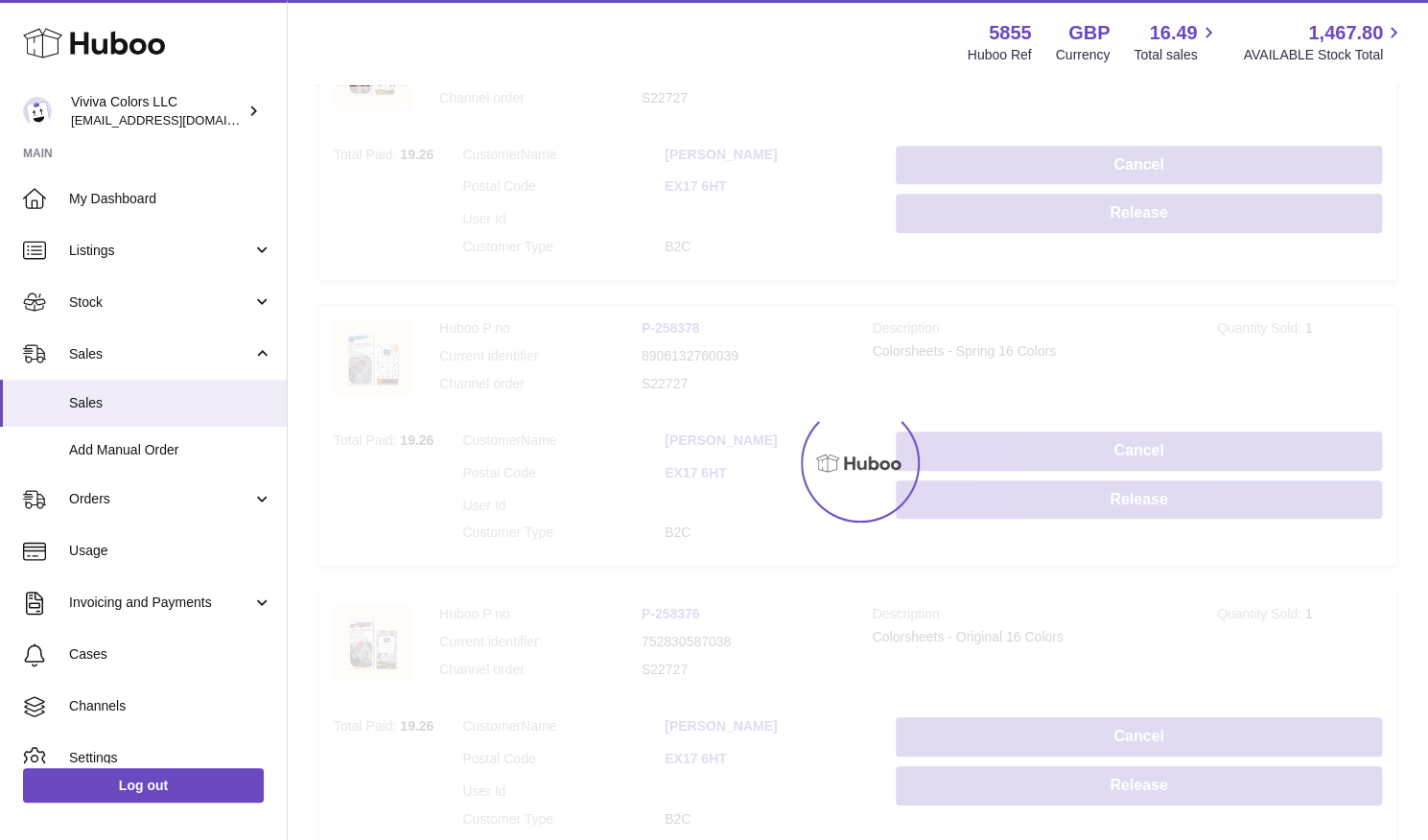
scroll to position [86, 0]
